Goal: Find specific page/section: Find specific page/section

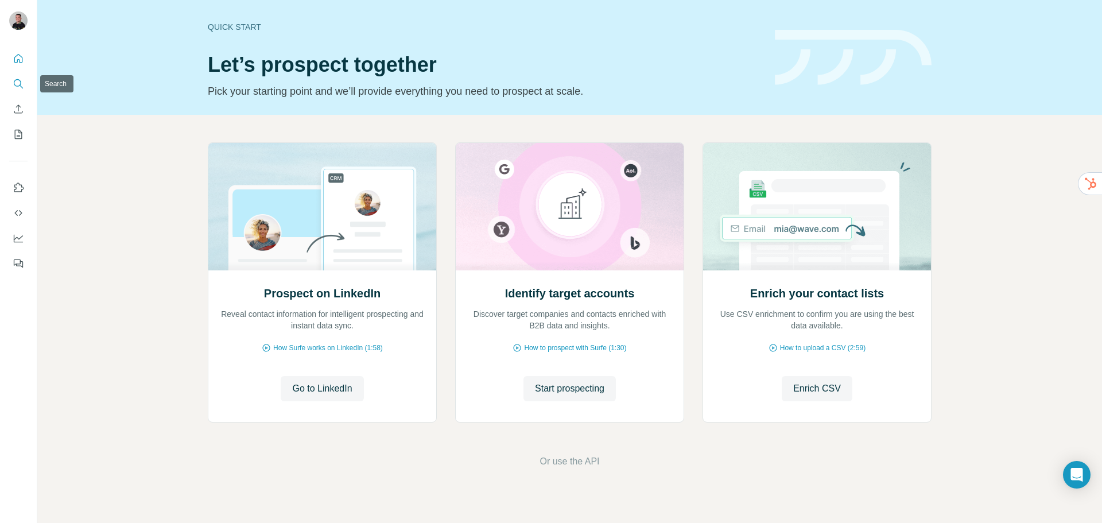
click at [15, 87] on icon "Search" at bounding box center [18, 83] width 11 height 11
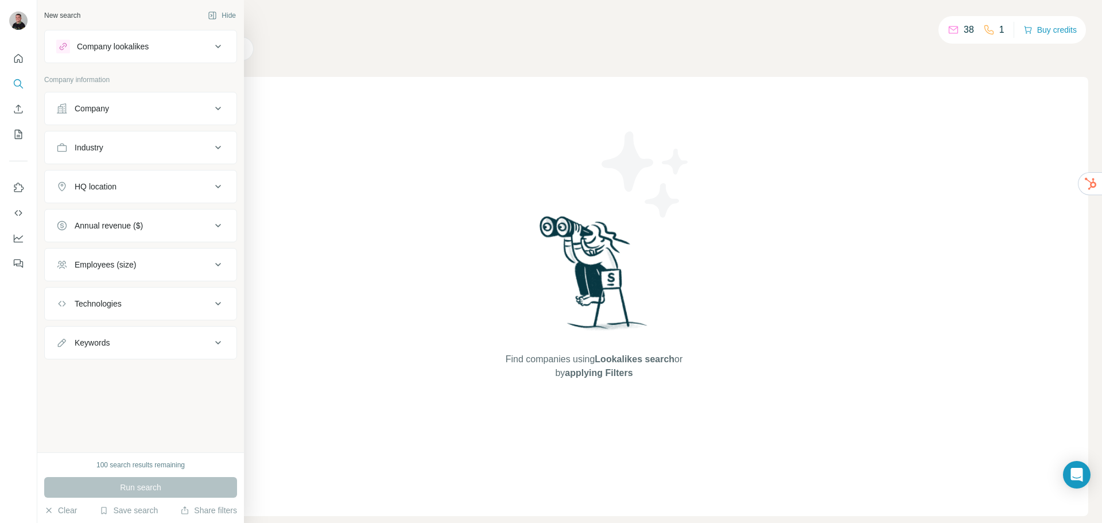
click at [180, 231] on button "Annual revenue ($)" at bounding box center [141, 226] width 192 height 28
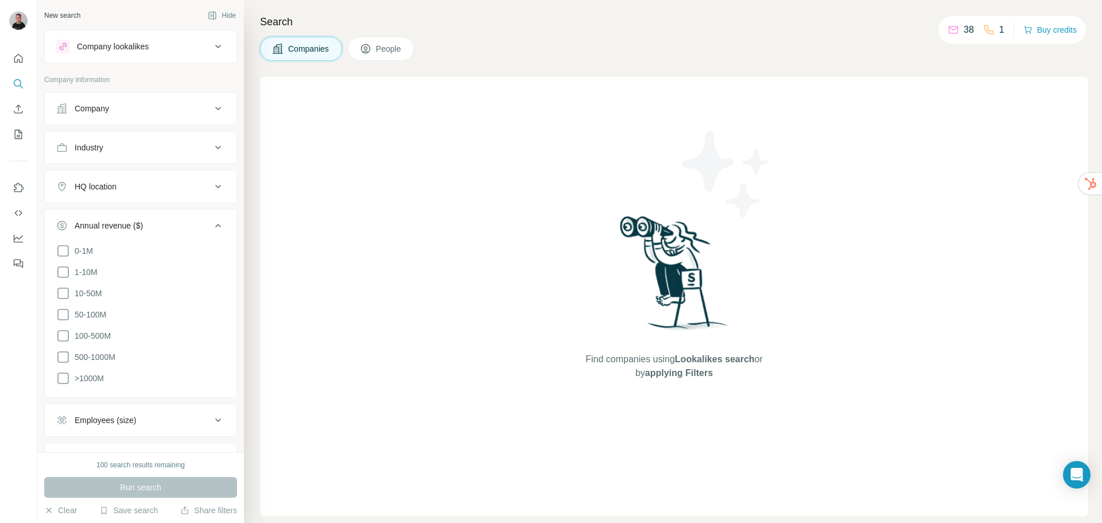
click at [211, 222] on icon at bounding box center [218, 226] width 14 height 14
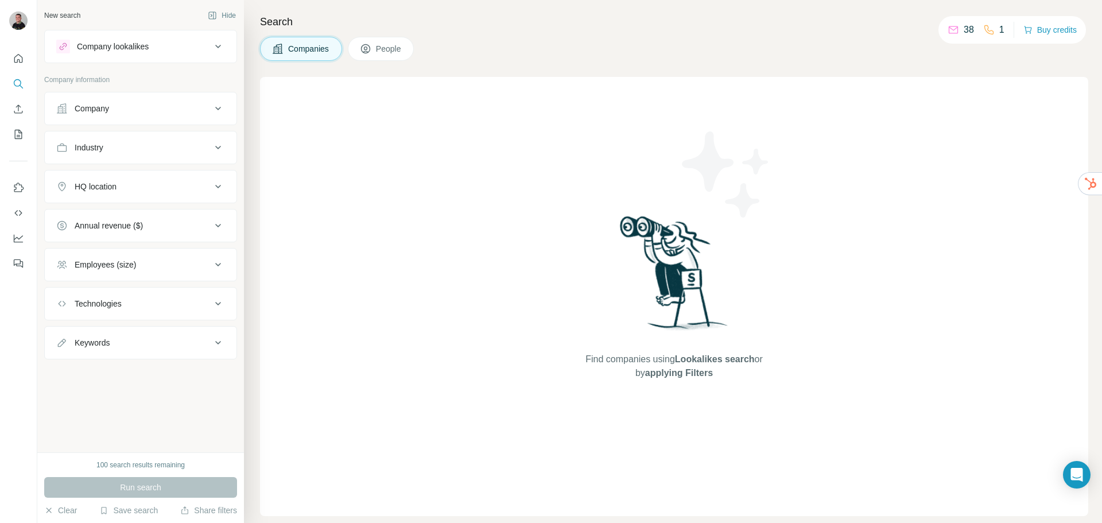
click at [166, 266] on div "Employees (size)" at bounding box center [133, 264] width 155 height 11
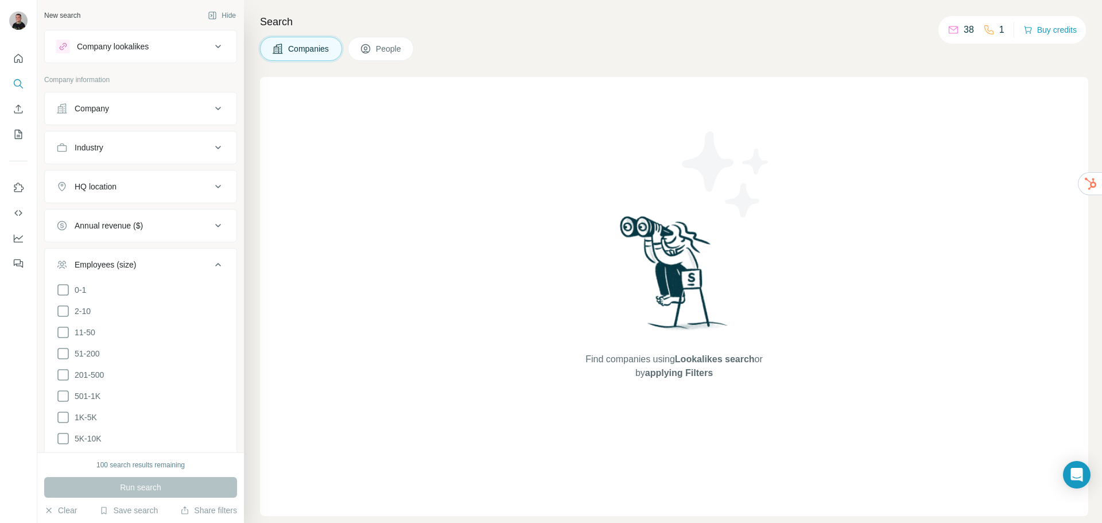
click at [166, 266] on div "Employees (size)" at bounding box center [133, 264] width 155 height 11
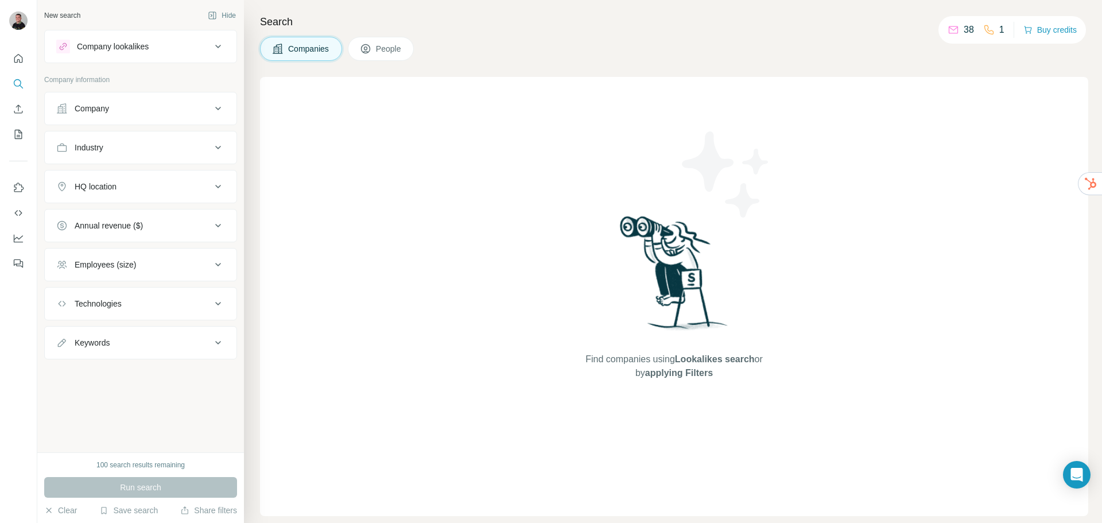
click at [151, 308] on div "Technologies" at bounding box center [133, 303] width 155 height 11
click at [164, 305] on div "Technologies" at bounding box center [133, 303] width 155 height 11
click at [146, 345] on div "Keywords" at bounding box center [133, 342] width 155 height 11
